Goal: Information Seeking & Learning: Learn about a topic

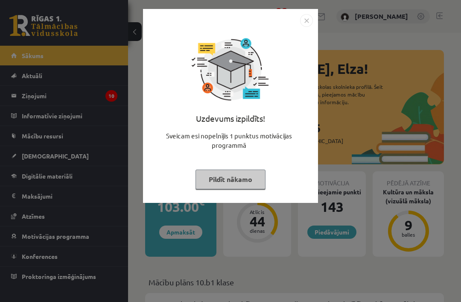
click at [312, 22] on img "Close" at bounding box center [306, 20] width 13 height 13
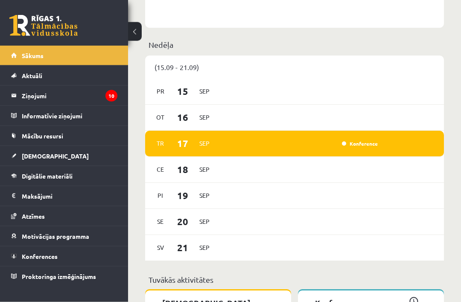
scroll to position [515, 0]
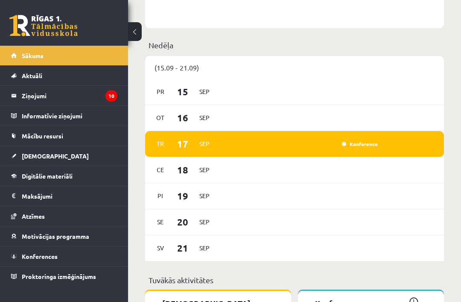
click at [416, 151] on div "Tr 17 Sep Konference" at bounding box center [294, 144] width 299 height 26
click at [361, 147] on link "Konference" at bounding box center [360, 143] width 36 height 7
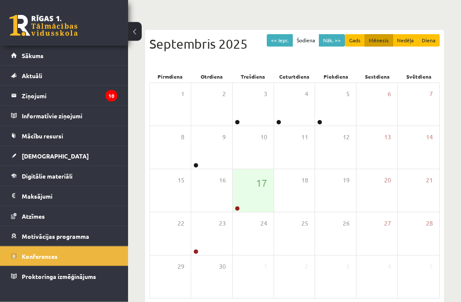
scroll to position [79, 0]
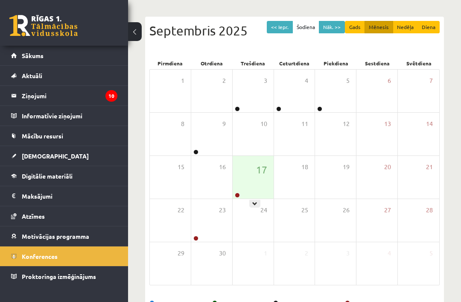
click at [258, 183] on div "17" at bounding box center [253, 177] width 41 height 43
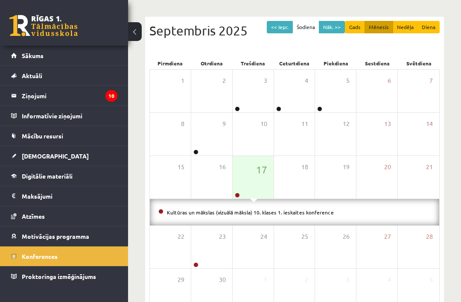
click at [302, 209] on link "Kultūras un mākslas (vizuālā māksla) 10. klases 1. ieskaites konference" at bounding box center [250, 212] width 167 height 7
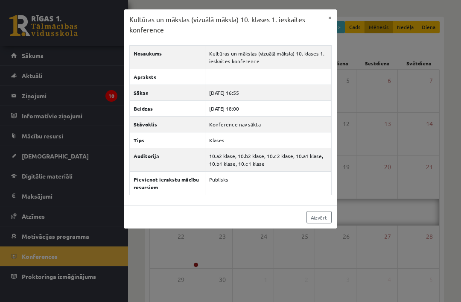
click at [334, 19] on button "×" at bounding box center [330, 17] width 14 height 16
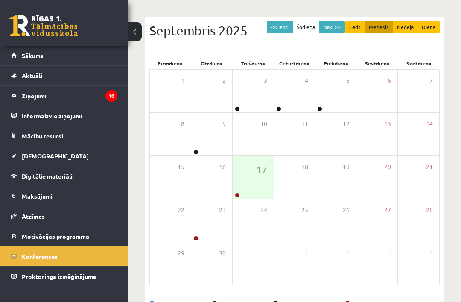
click at [38, 93] on legend "Ziņojumi 10" at bounding box center [70, 96] width 96 height 20
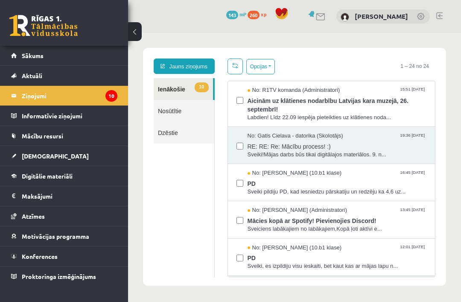
click at [364, 109] on span "Aicinām uz klātienes nodarbību Latvijas kara muzejā, 26. septembrī!" at bounding box center [337, 103] width 179 height 19
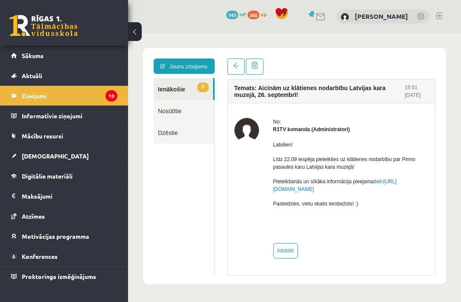
click at [186, 110] on link "Nosūtītie" at bounding box center [184, 111] width 61 height 22
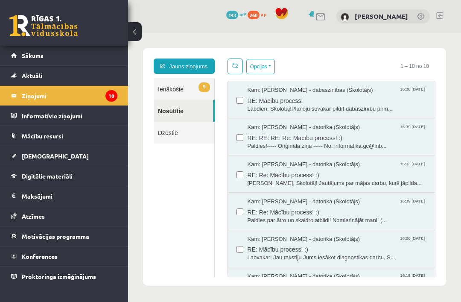
click at [27, 91] on legend "Ziņojumi 10" at bounding box center [70, 96] width 96 height 20
